Goal: Task Accomplishment & Management: Complete application form

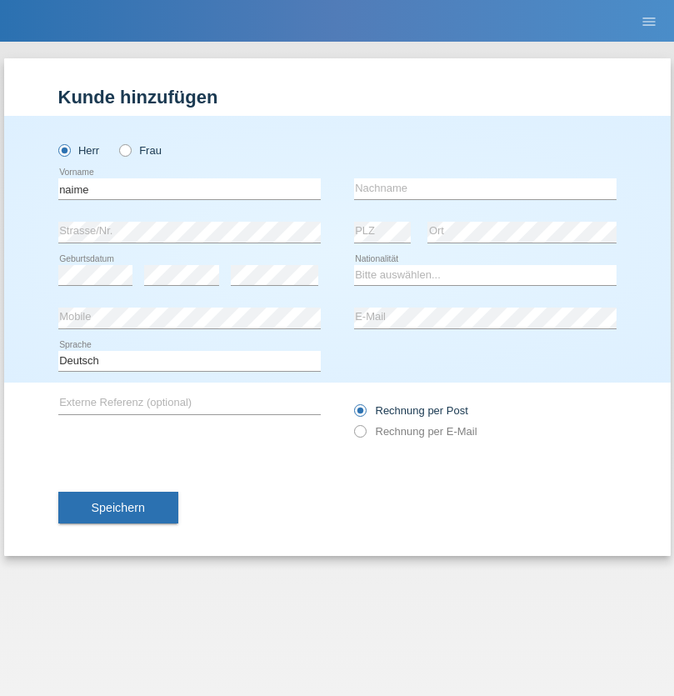
type input "naime"
click at [485, 188] on input "text" at bounding box center [485, 188] width 262 height 21
type input "llugiqi"
select select "CH"
radio input "true"
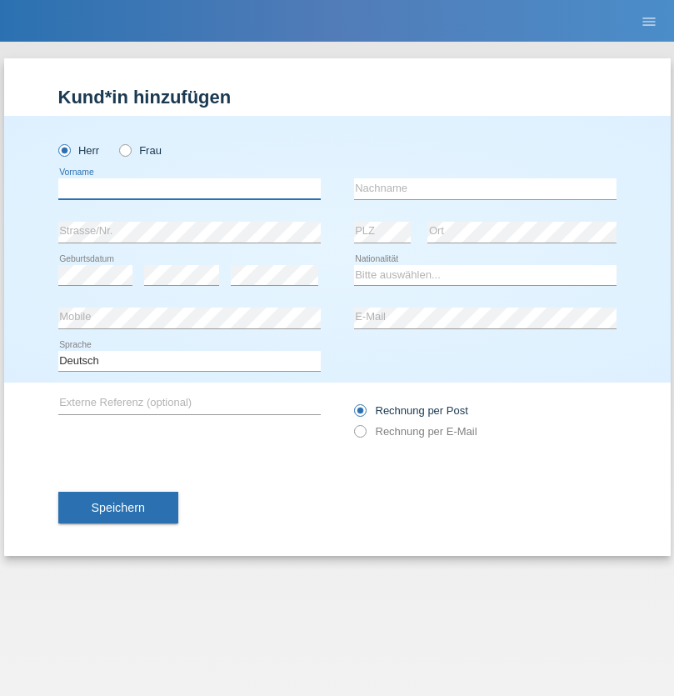
click at [189, 188] on input "text" at bounding box center [189, 188] width 262 height 21
type input "Shaban"
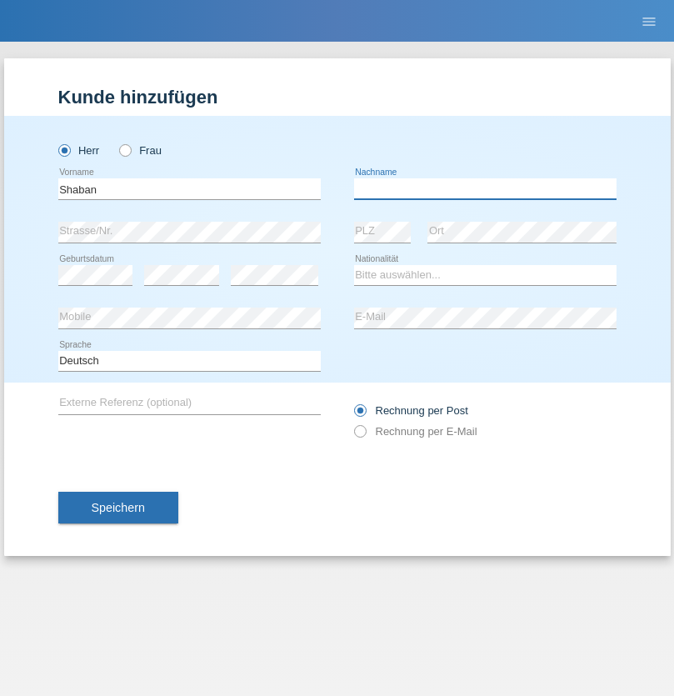
click at [485, 188] on input "text" at bounding box center [485, 188] width 262 height 21
type input "llugiqi"
select select "CH"
radio input "true"
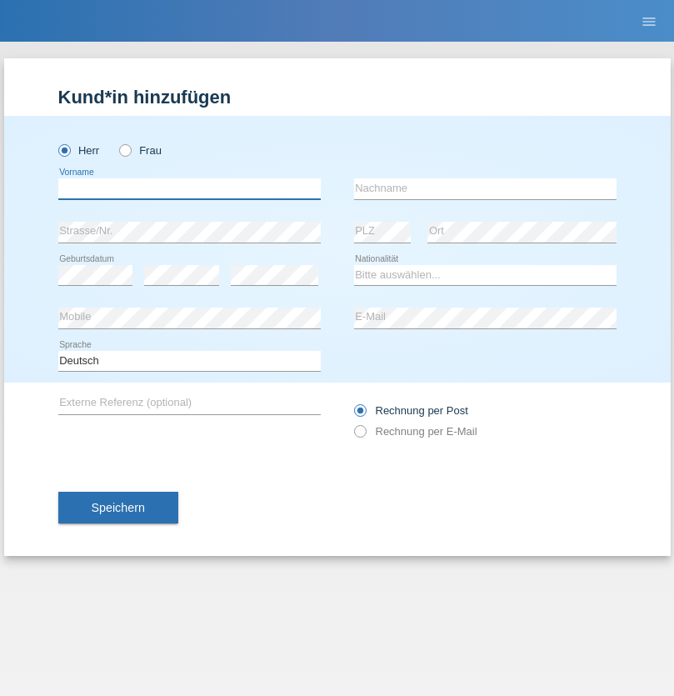
click at [189, 188] on input "text" at bounding box center [189, 188] width 262 height 21
type input "Marcus"
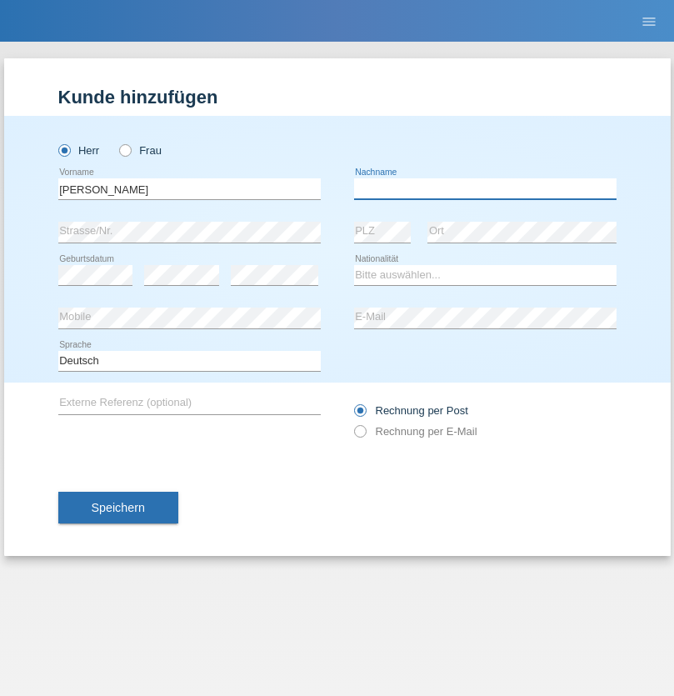
click at [485, 188] on input "text" at bounding box center [485, 188] width 262 height 21
type input "Sagnon"
select select "BF"
select select "C"
select select "18"
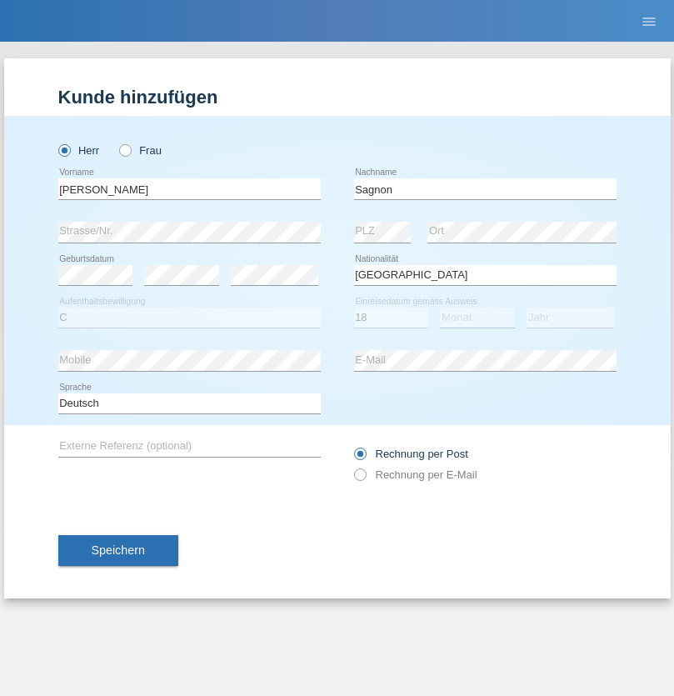
select select "12"
select select "2008"
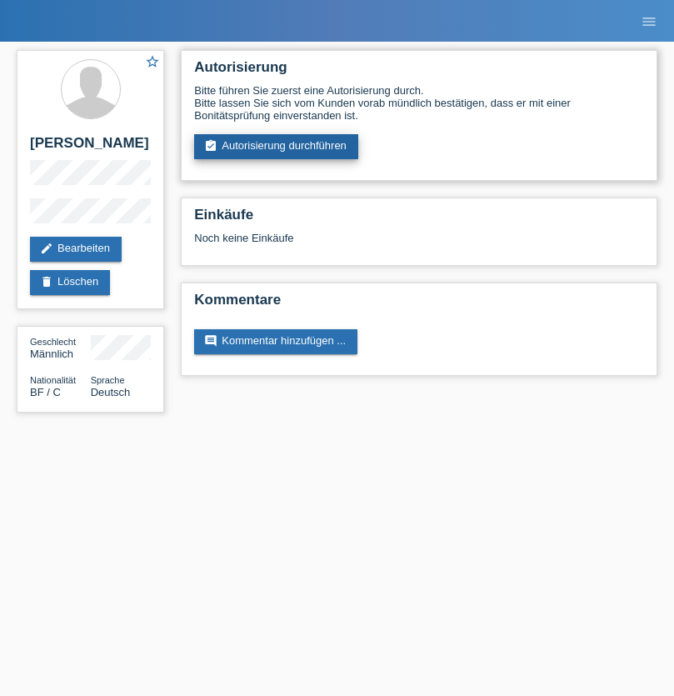
click at [277, 147] on link "assignment_turned_in Autorisierung durchführen" at bounding box center [276, 146] width 164 height 25
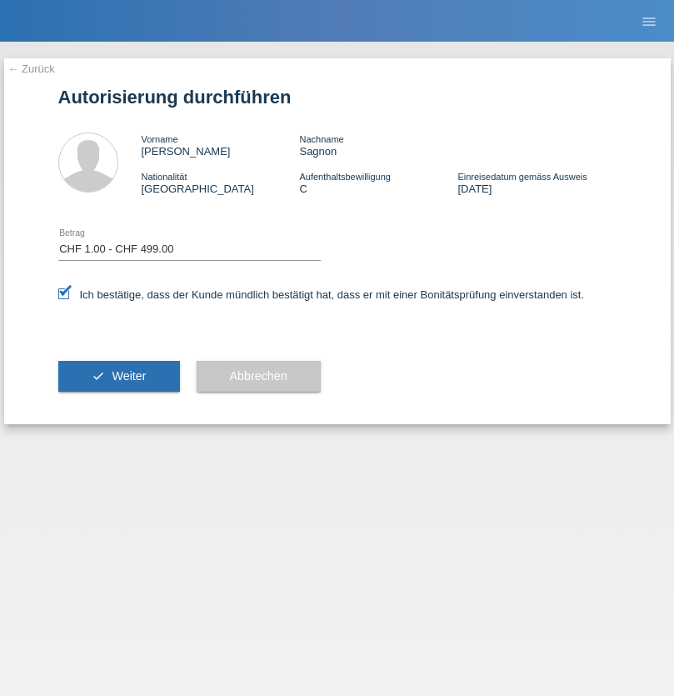
select select "1"
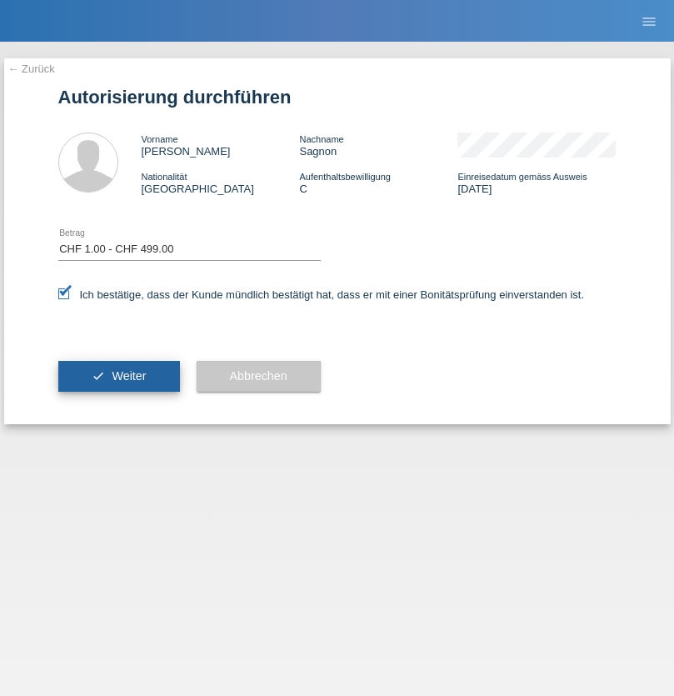
click at [118, 376] on span "Weiter" at bounding box center [129, 375] width 34 height 13
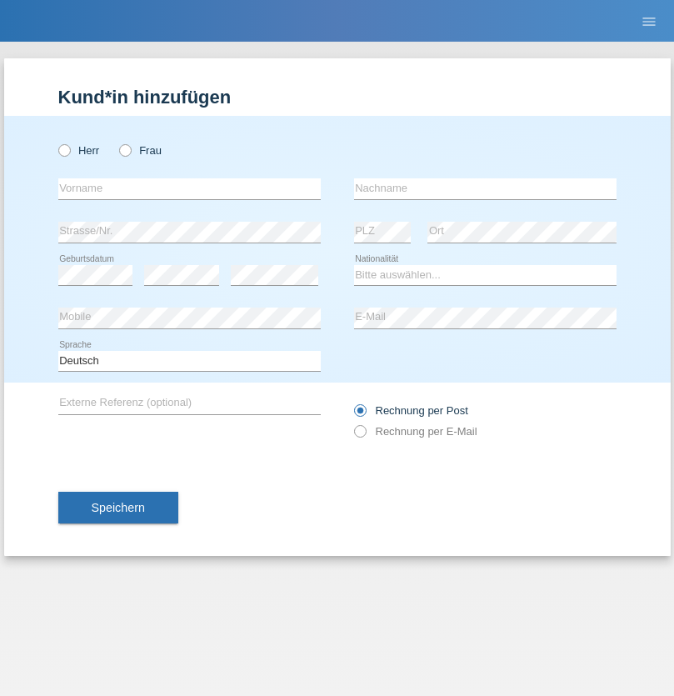
radio input "true"
click at [189, 188] on input "text" at bounding box center [189, 188] width 262 height 21
type input "Tomaj"
click at [485, 188] on input "text" at bounding box center [485, 188] width 262 height 21
type input "[PERSON_NAME]"
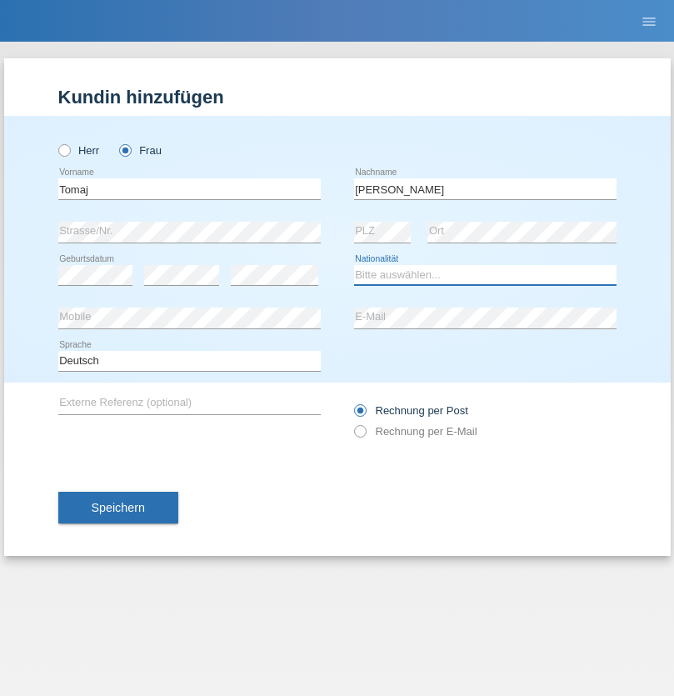
select select "XK"
select select "C"
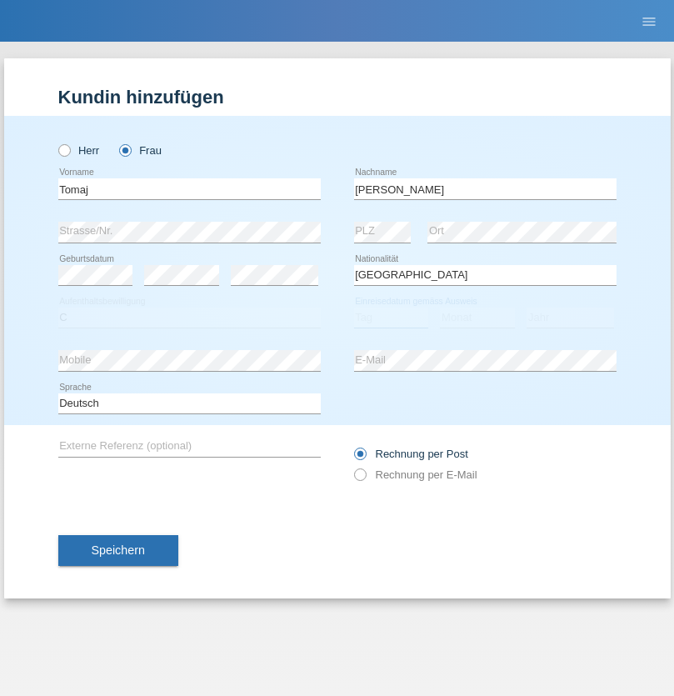
select select "10"
select select "08"
select select "2010"
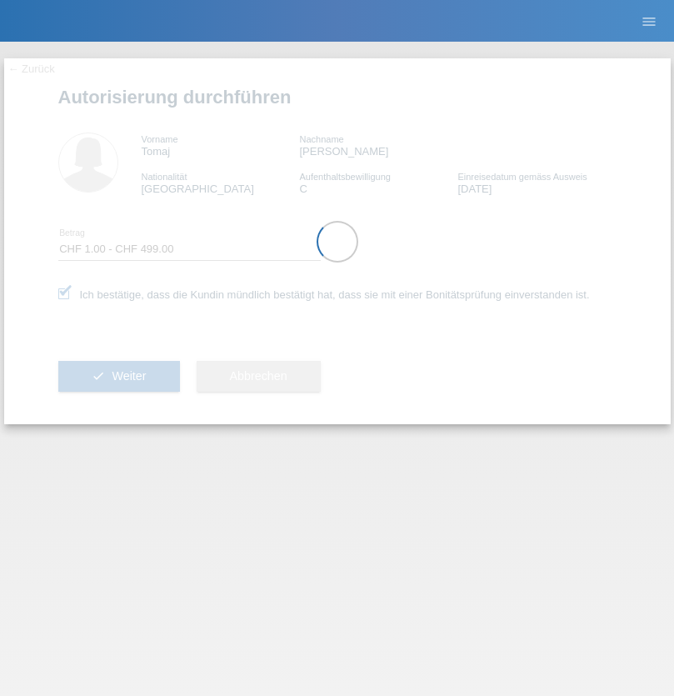
select select "1"
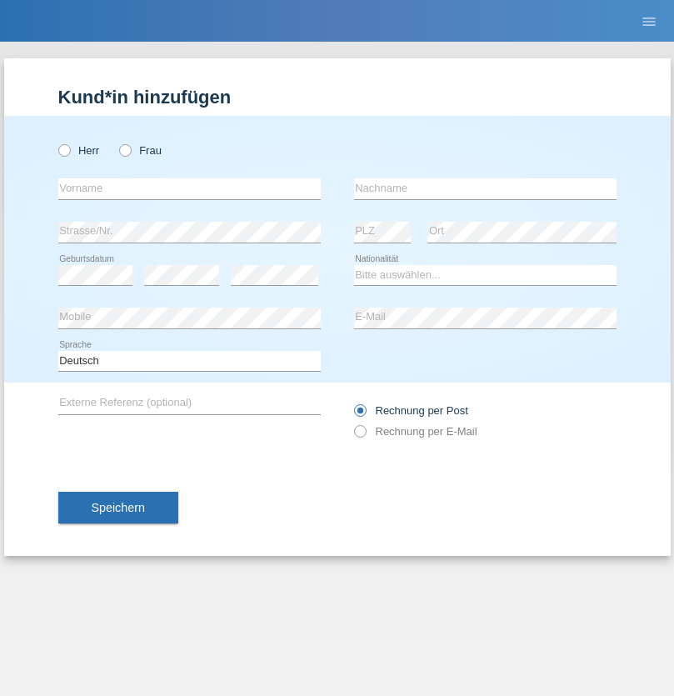
radio input "true"
click at [189, 188] on input "text" at bounding box center [189, 188] width 262 height 21
type input "Champing"
click at [485, 188] on input "text" at bounding box center [485, 188] width 262 height 21
type input "Malonga"
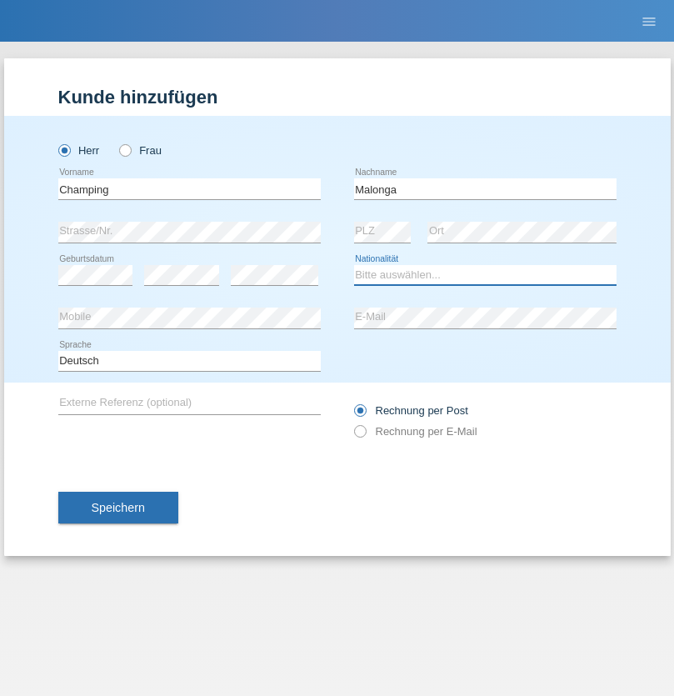
select select "CH"
radio input "true"
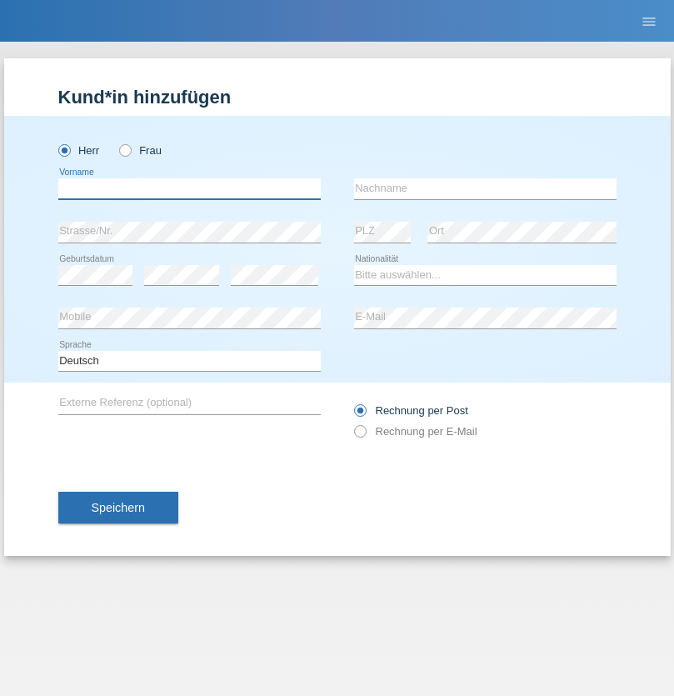
click at [189, 188] on input "text" at bounding box center [189, 188] width 262 height 21
type input "Djordjevic"
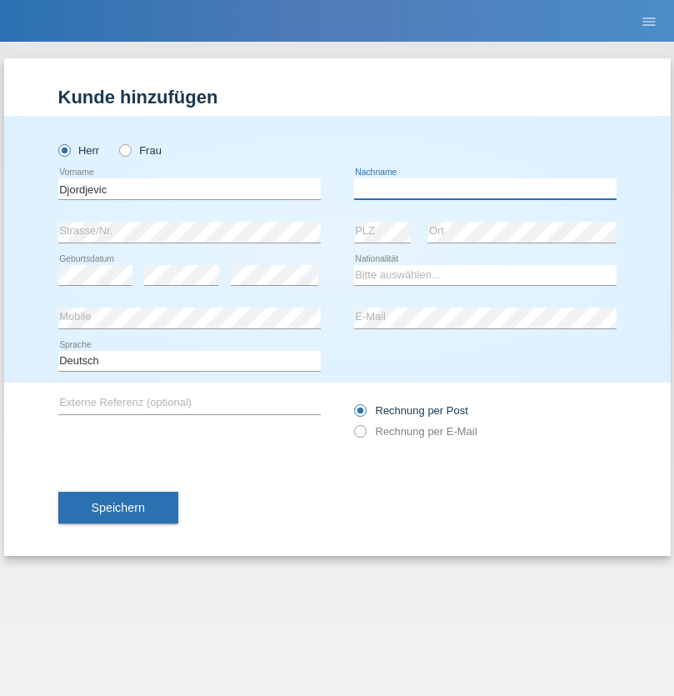
click at [485, 188] on input "text" at bounding box center [485, 188] width 262 height 21
type input "Radosav"
select select "RS"
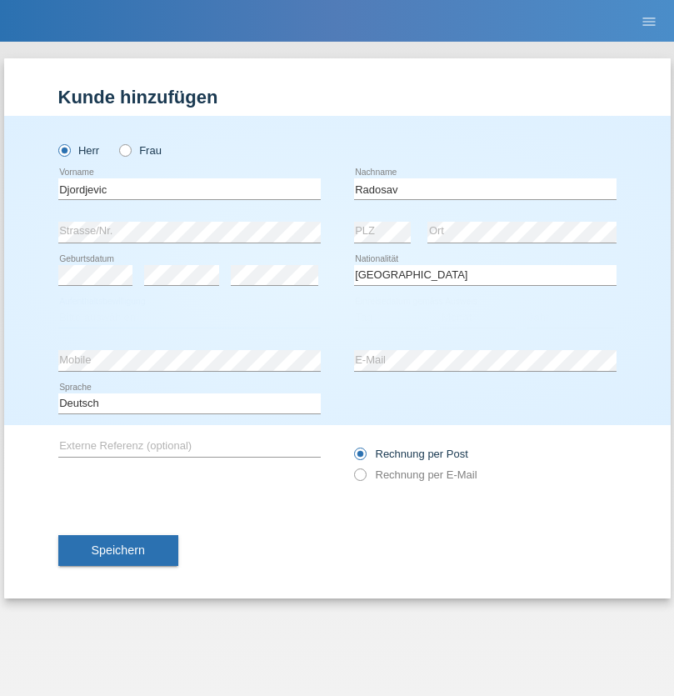
select select "C"
select select "10"
select select "03"
select select "1989"
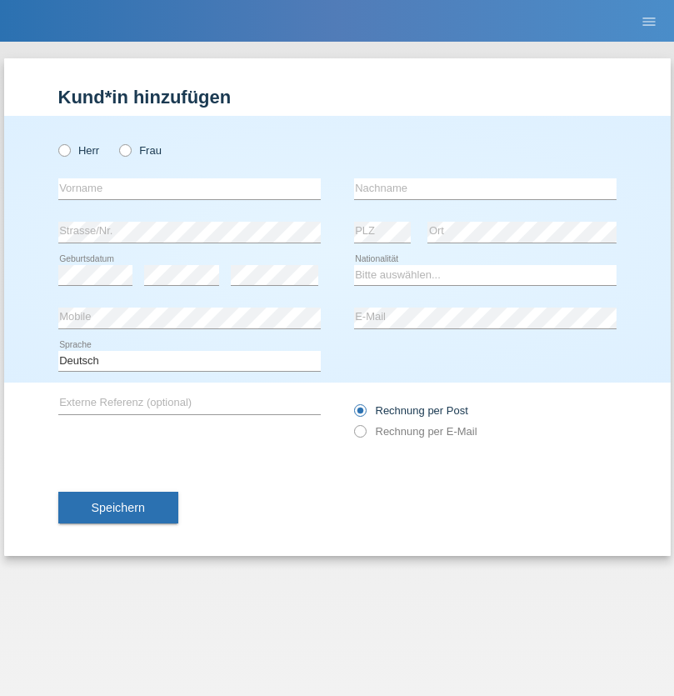
radio input "true"
click at [189, 188] on input "text" at bounding box center [189, 188] width 262 height 21
type input "Silvia"
click at [485, 188] on input "text" at bounding box center [485, 188] width 262 height 21
type input "Patera"
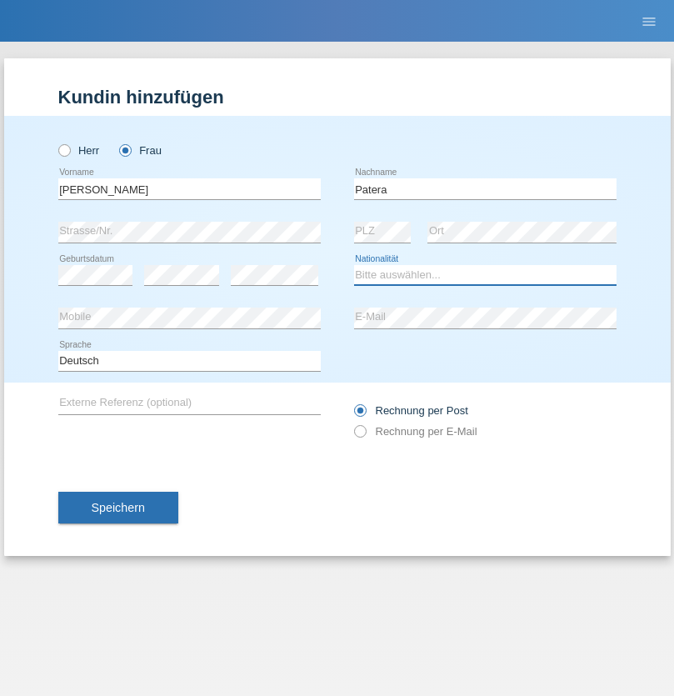
select select "CH"
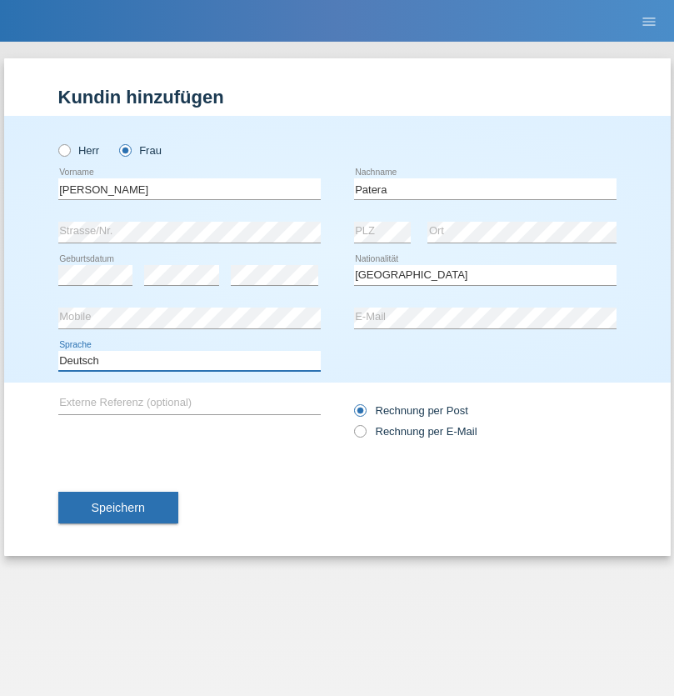
select select "en"
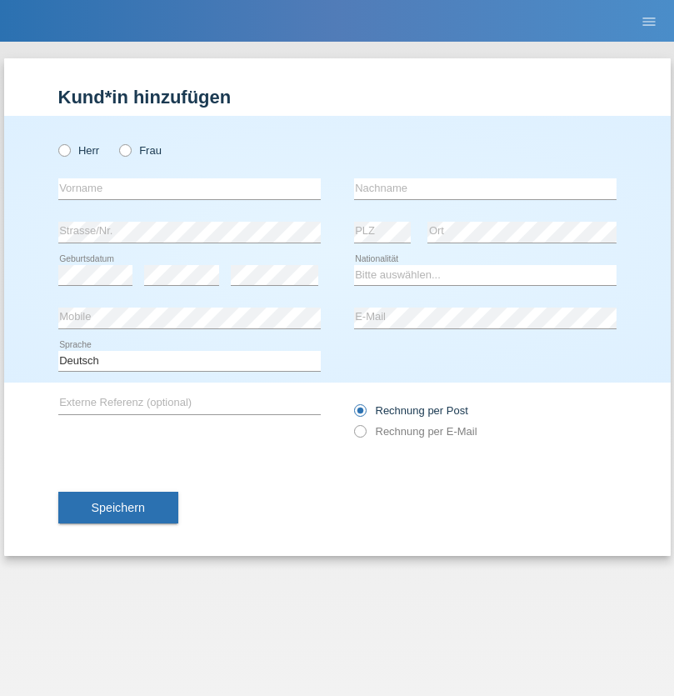
radio input "true"
click at [189, 188] on input "text" at bounding box center [189, 188] width 262 height 21
type input "[PERSON_NAME]"
click at [485, 188] on input "text" at bounding box center [485, 188] width 262 height 21
type input "Sakhi"
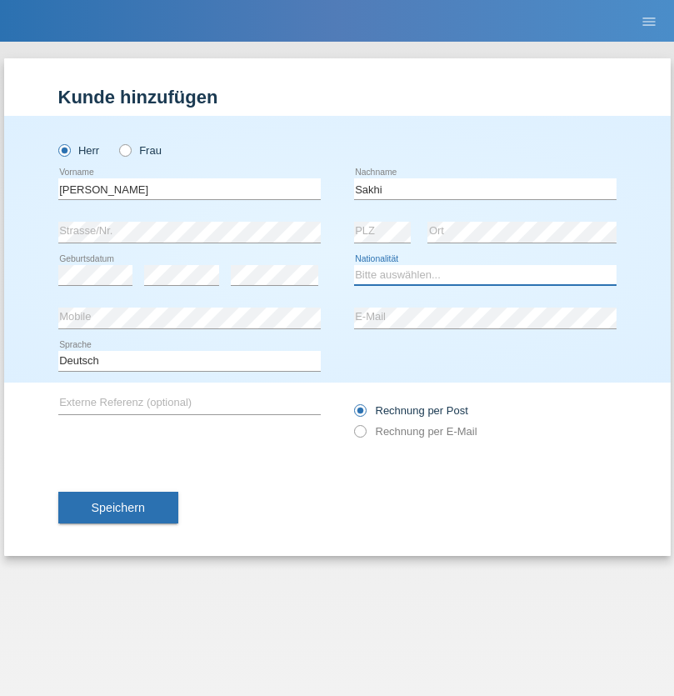
select select "IT"
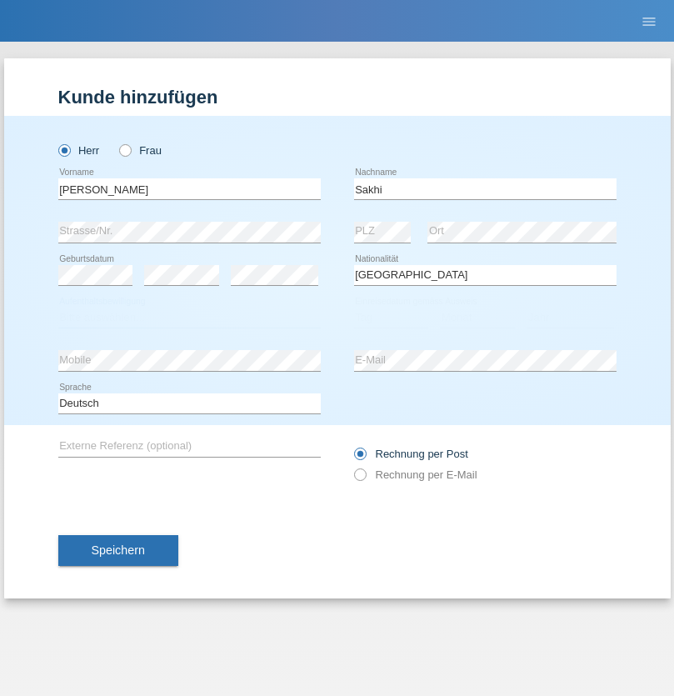
select select "C"
select select "24"
select select "10"
select select "2021"
